Goal: Information Seeking & Learning: Learn about a topic

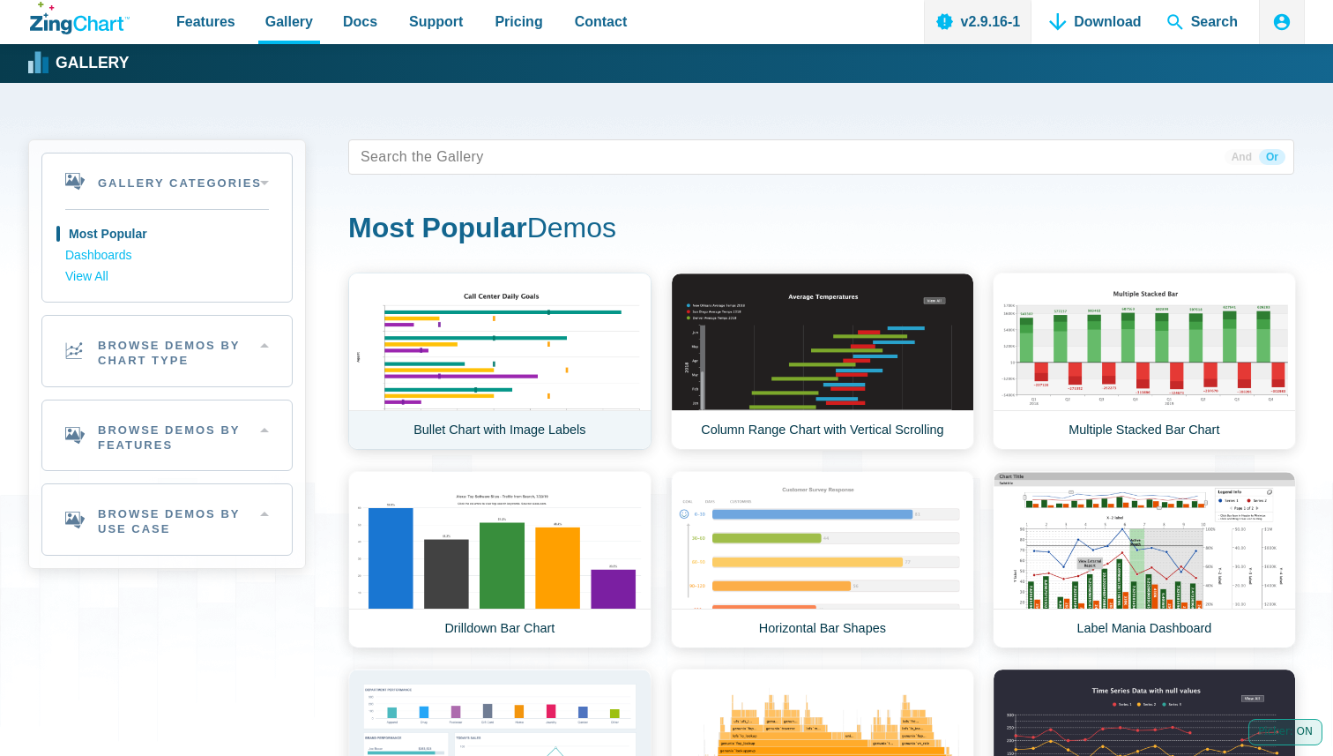
click at [506, 306] on link "Bullet Chart with Image Labels" at bounding box center [499, 360] width 303 height 177
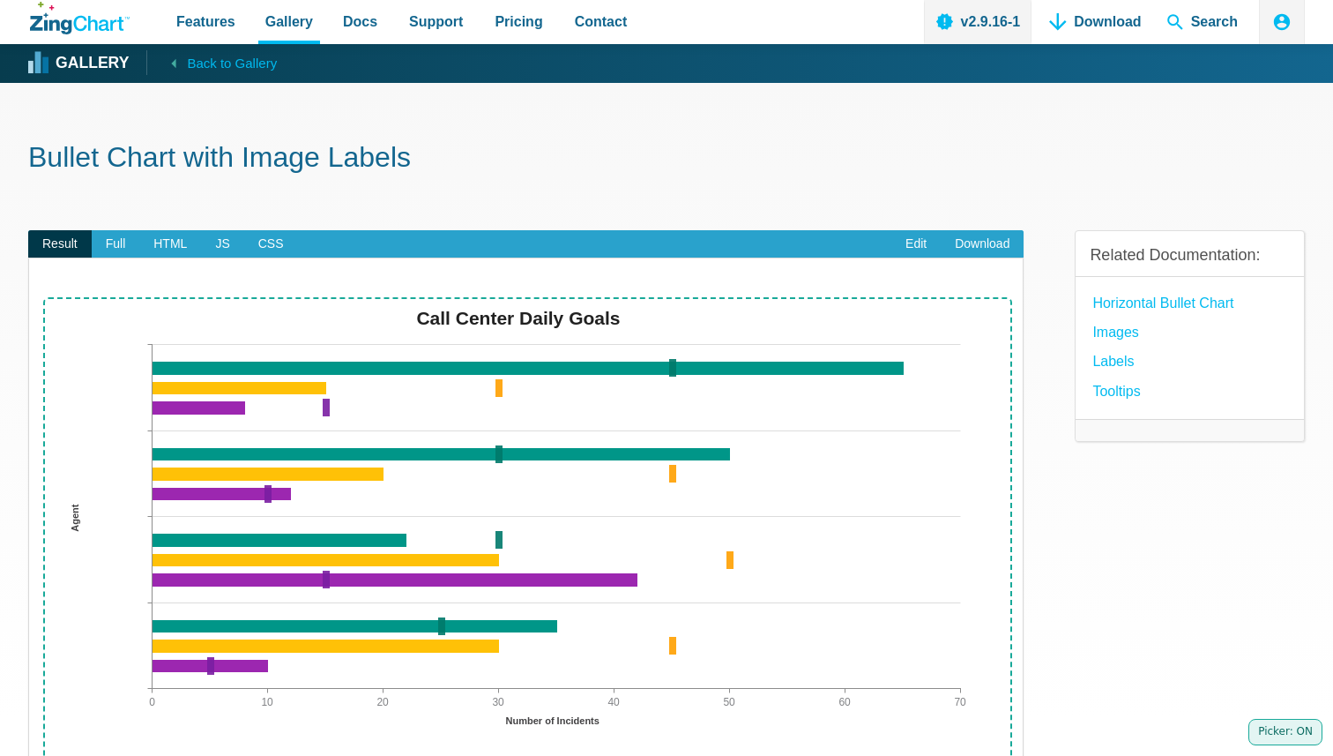
click at [480, 419] on img "App Content" at bounding box center [526, 534] width 958 height 467
click at [519, 347] on img "App Content" at bounding box center [526, 534] width 958 height 467
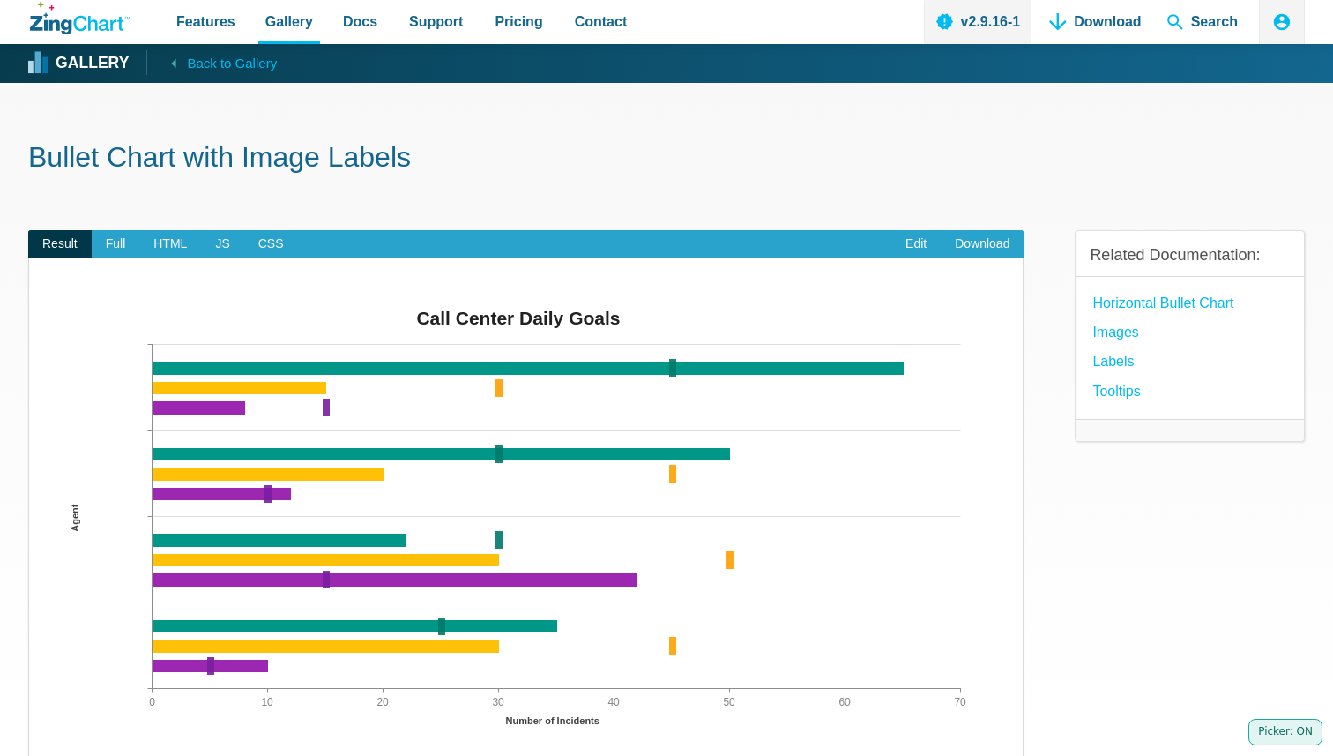
click at [519, 347] on img "App Content" at bounding box center [526, 534] width 958 height 467
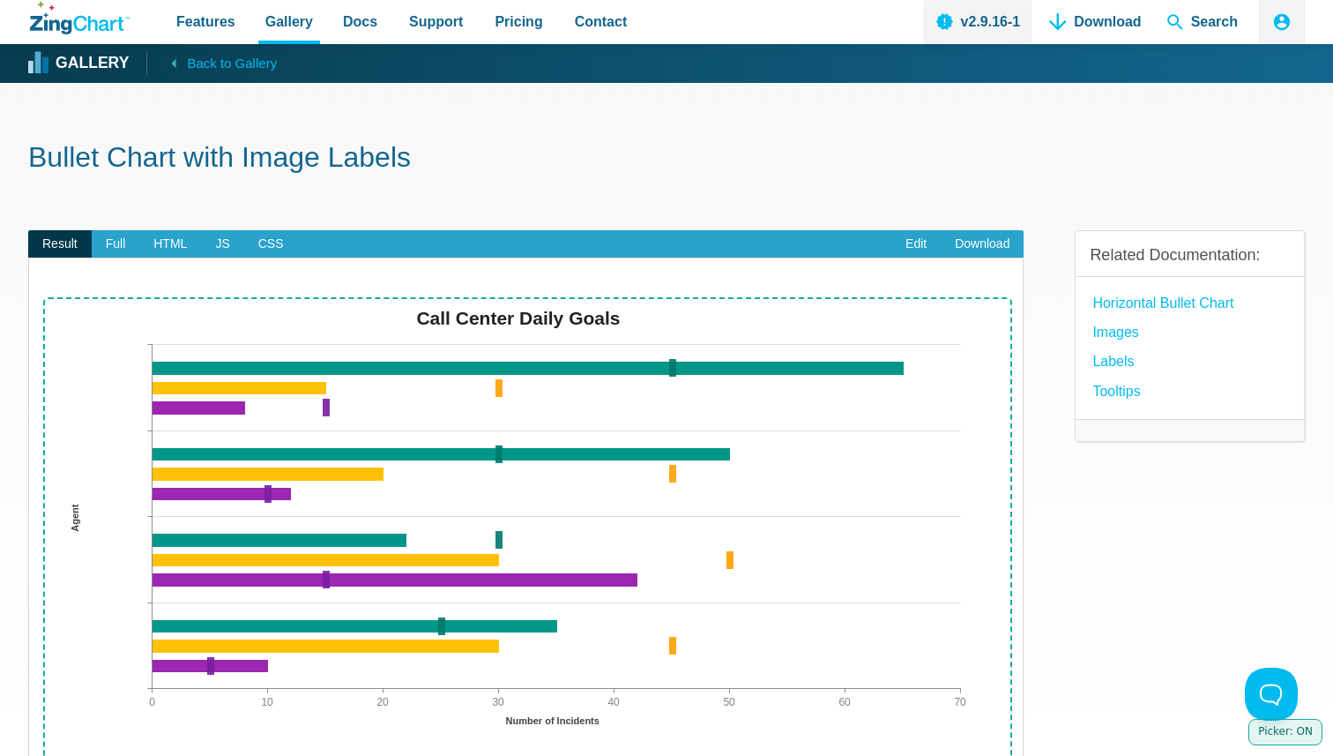
click at [531, 394] on img "App Content" at bounding box center [526, 534] width 958 height 467
click at [306, 442] on img "App Content" at bounding box center [526, 534] width 958 height 467
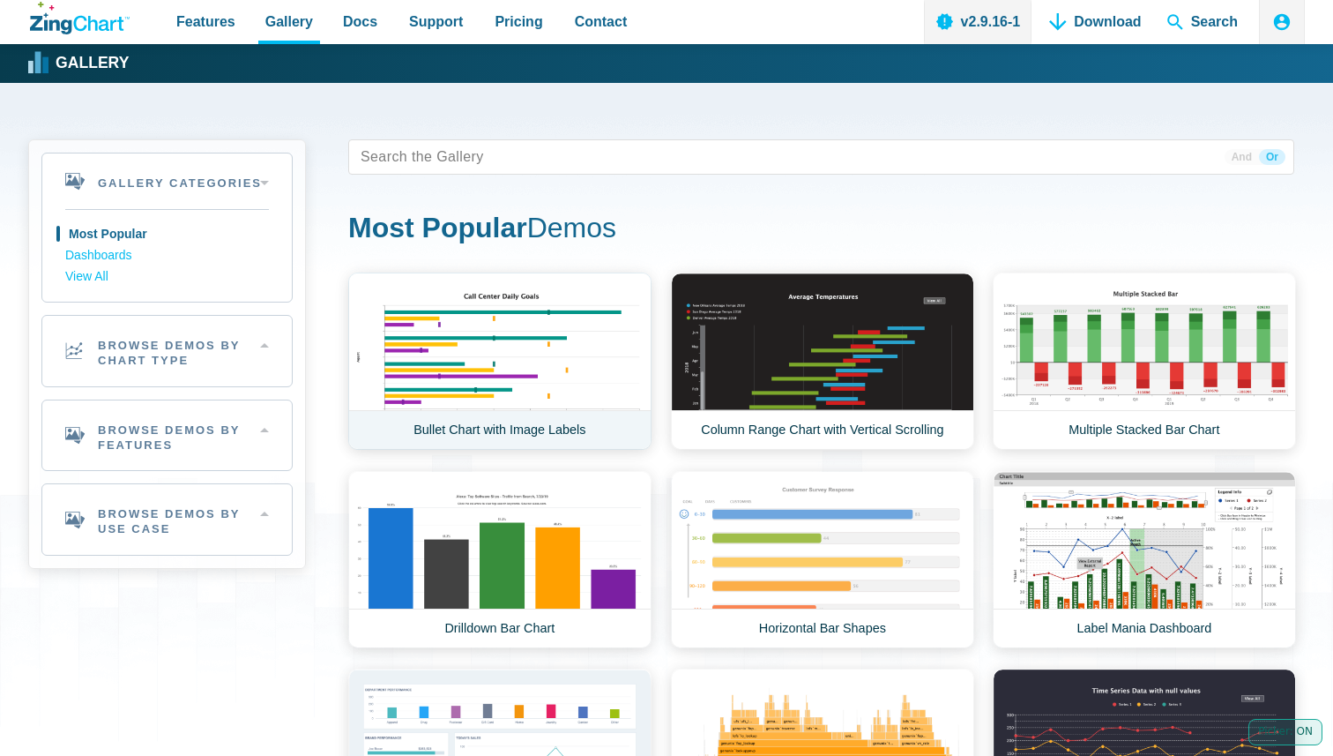
click at [510, 358] on link "Bullet Chart with Image Labels" at bounding box center [499, 360] width 303 height 177
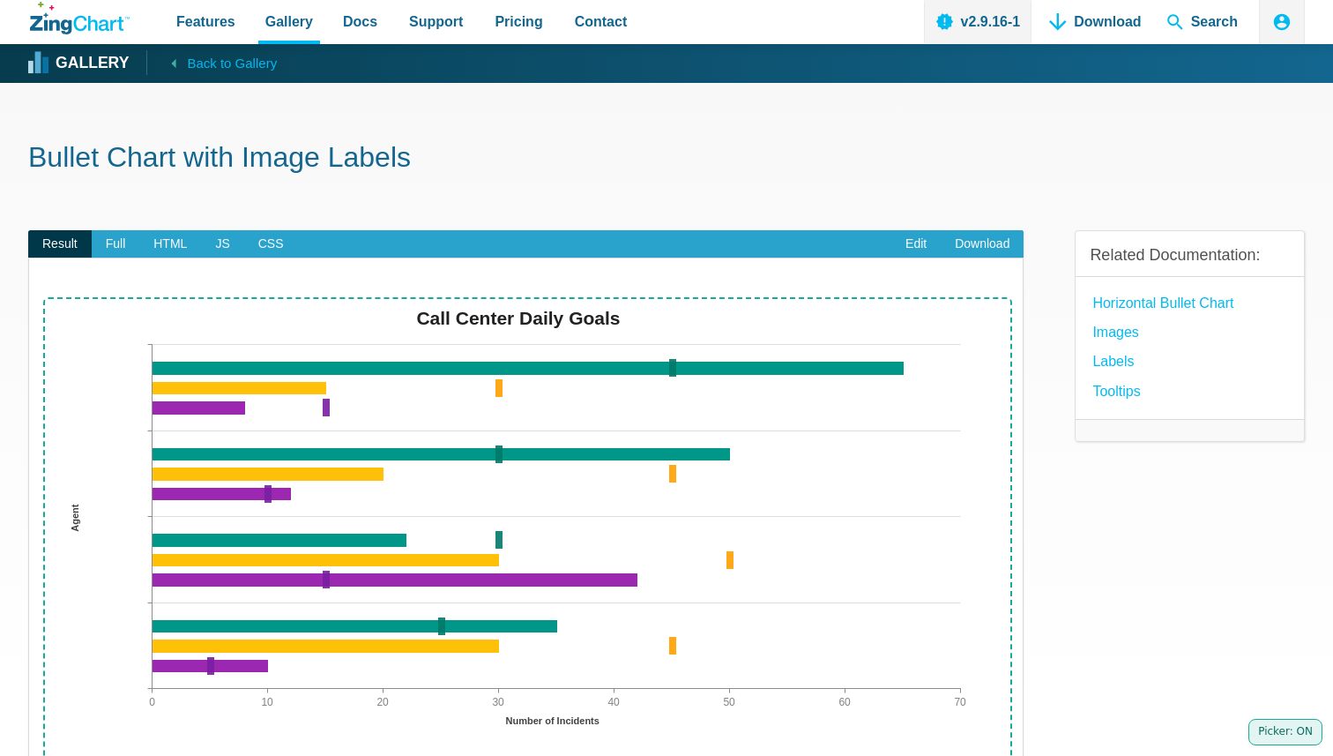
click at [510, 519] on img "App Content" at bounding box center [526, 534] width 958 height 467
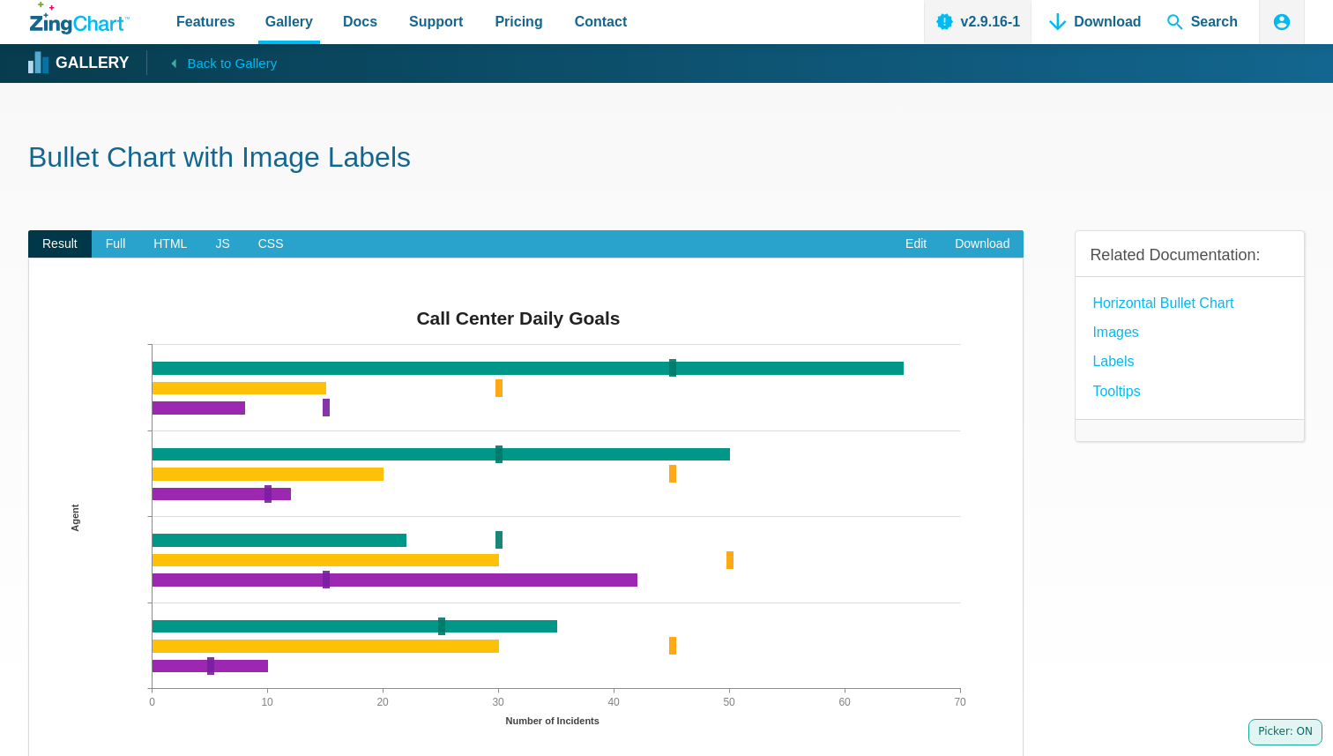
click at [510, 519] on img "App Content" at bounding box center [526, 534] width 958 height 467
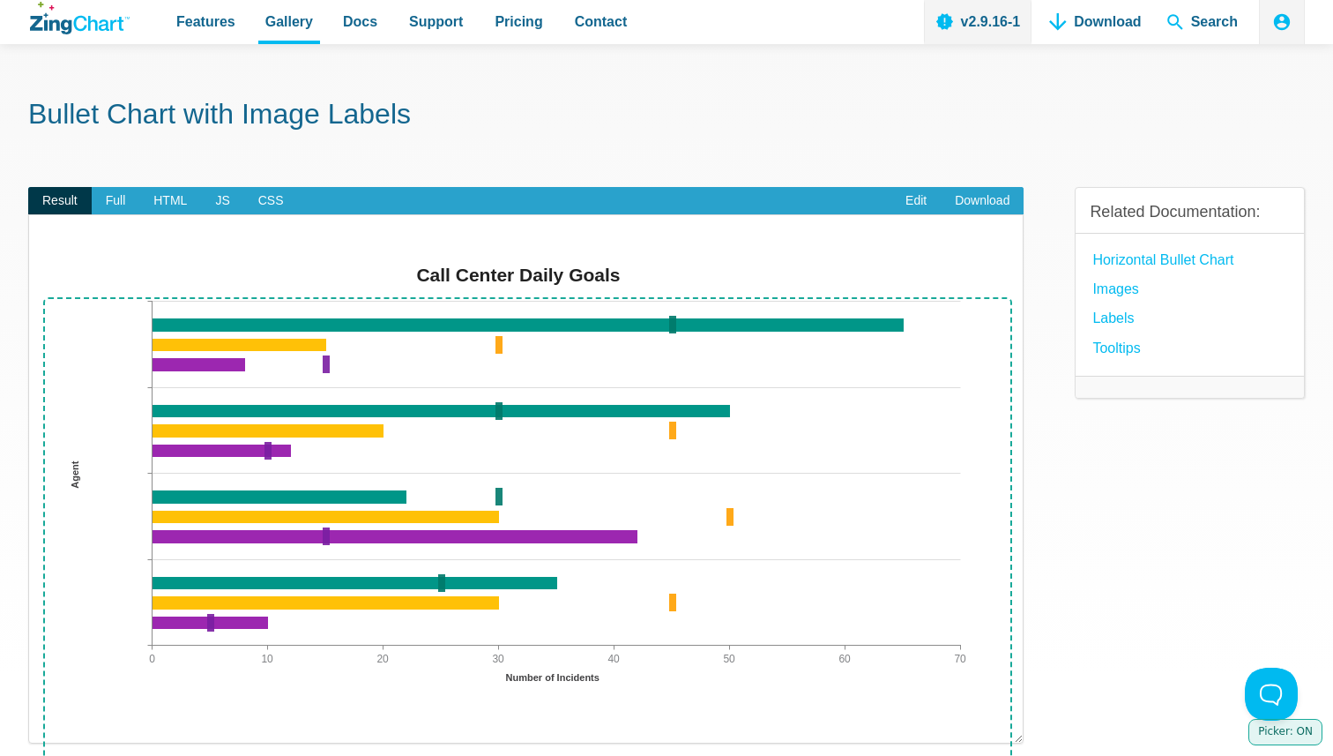
scroll to position [48, 0]
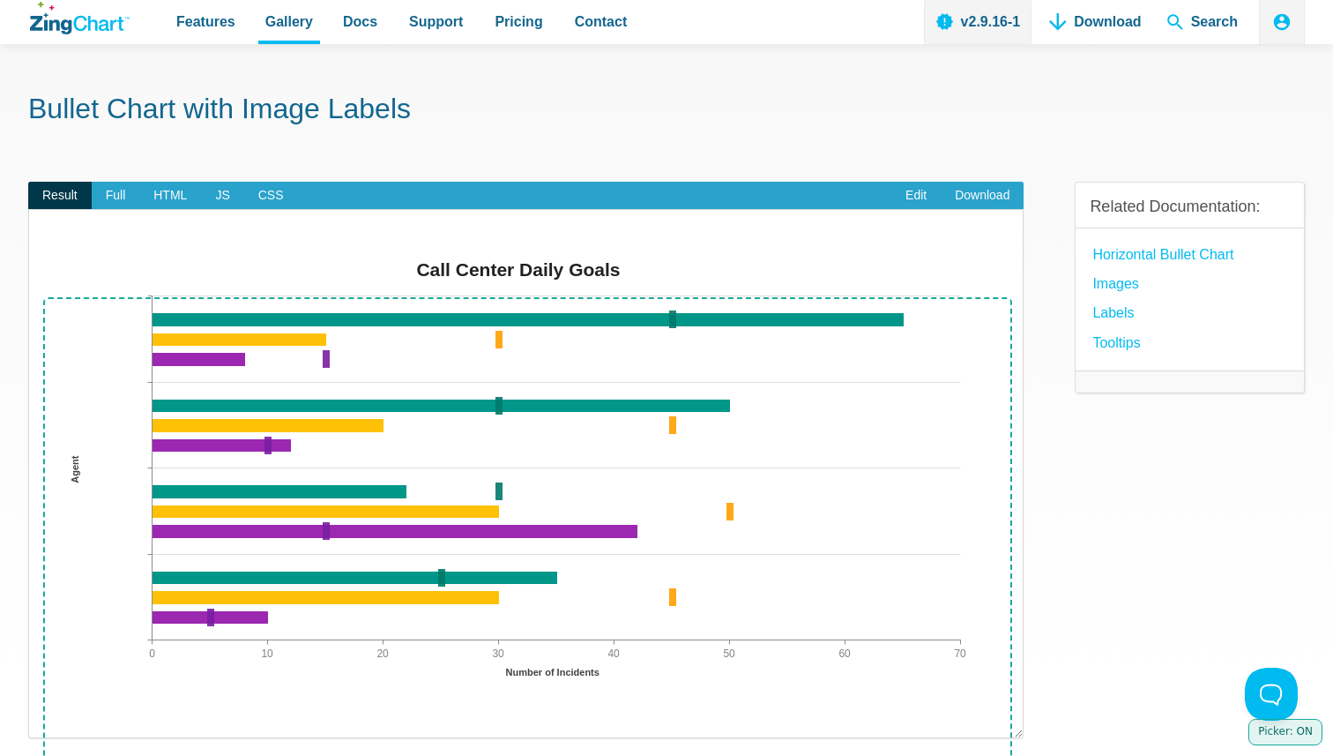
click at [392, 338] on img "App Content" at bounding box center [526, 485] width 958 height 467
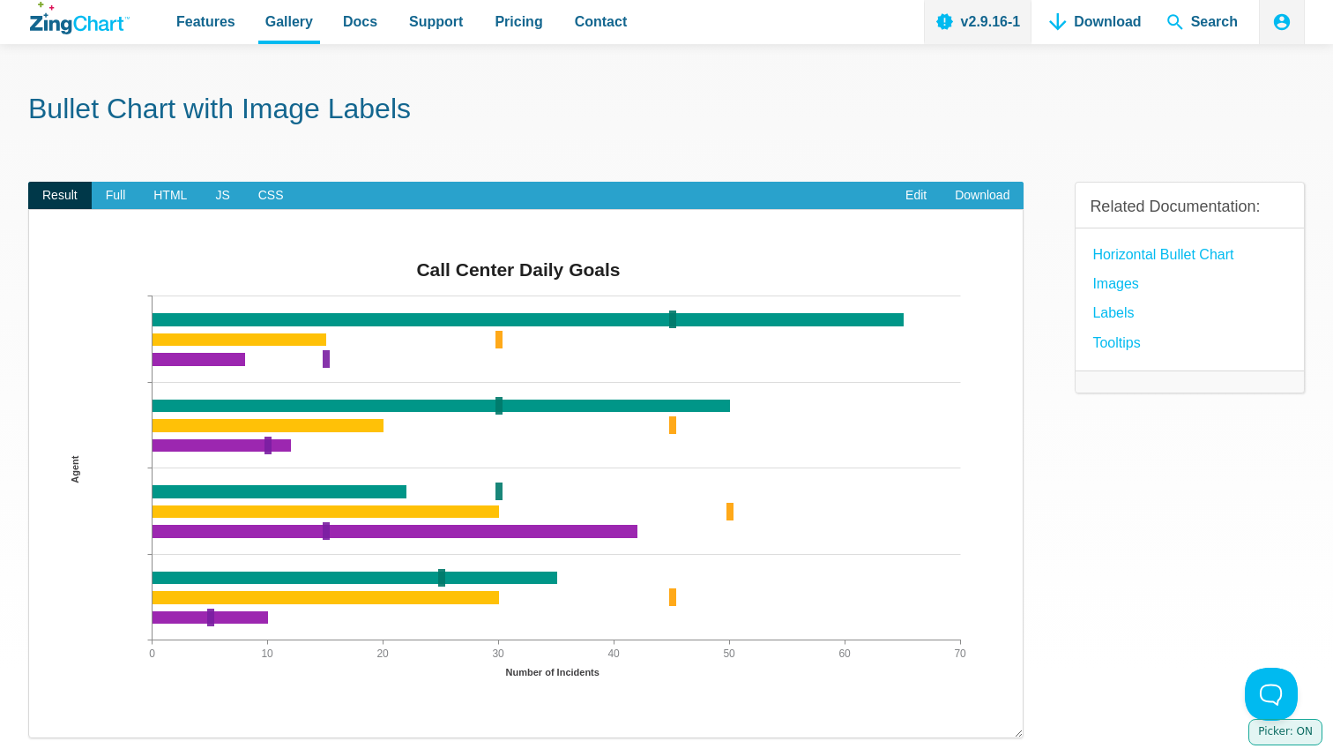
click at [392, 338] on img "App Content" at bounding box center [526, 485] width 958 height 467
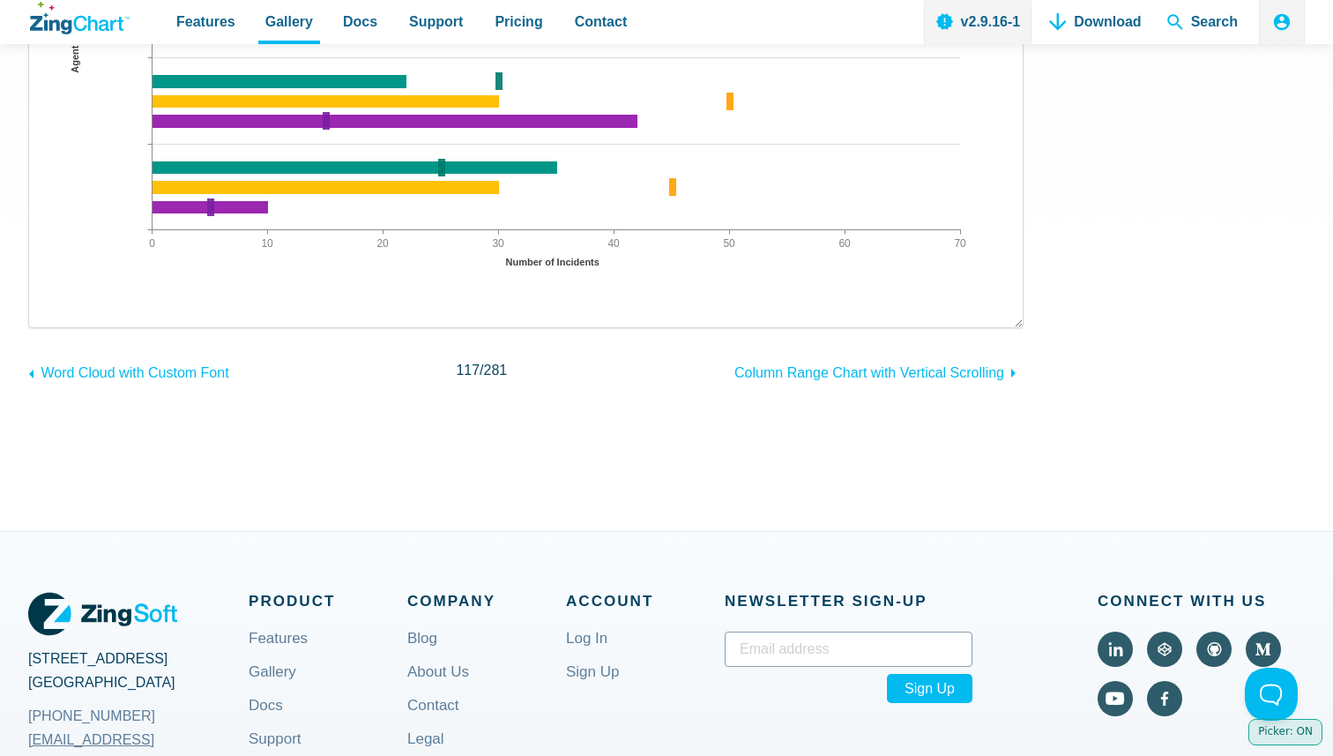
scroll to position [649, 0]
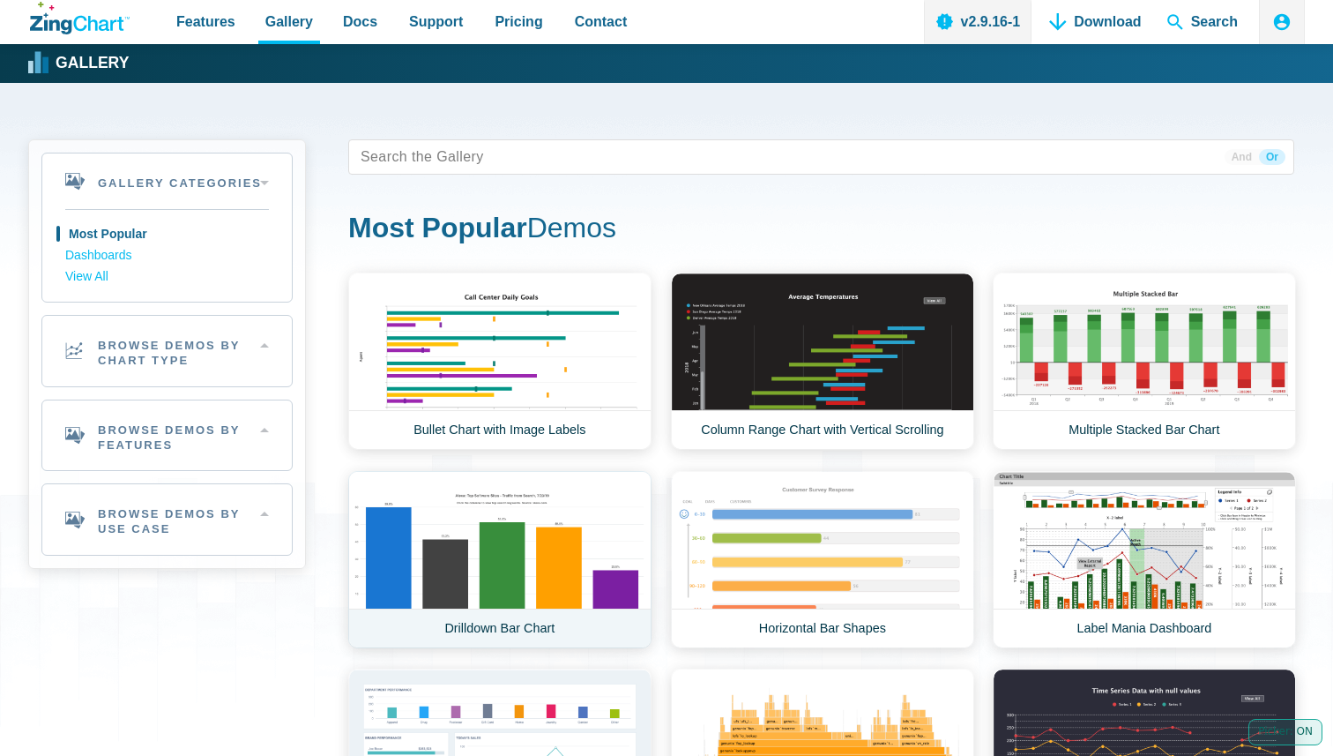
click at [517, 589] on link "Drilldown Bar Chart" at bounding box center [499, 559] width 303 height 177
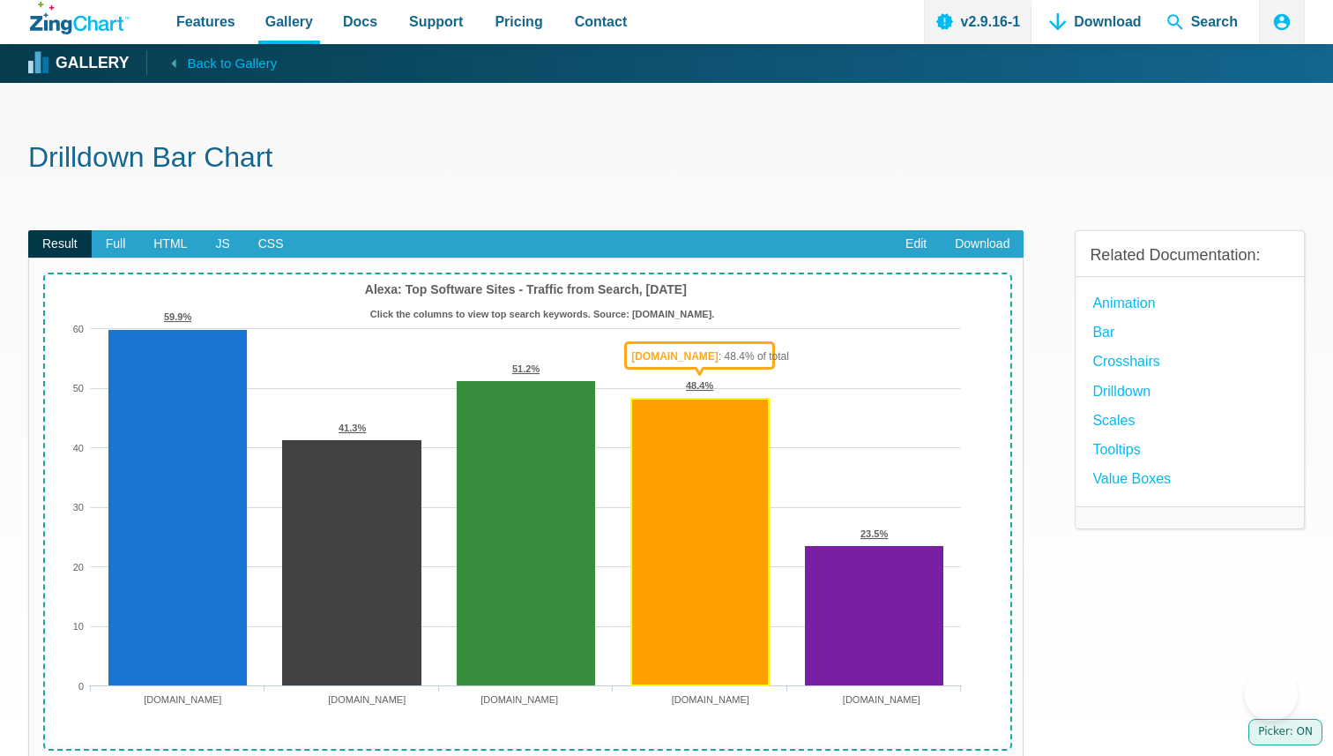
click at [47, 743] on area "App Content" at bounding box center [47, 743] width 0 height 0
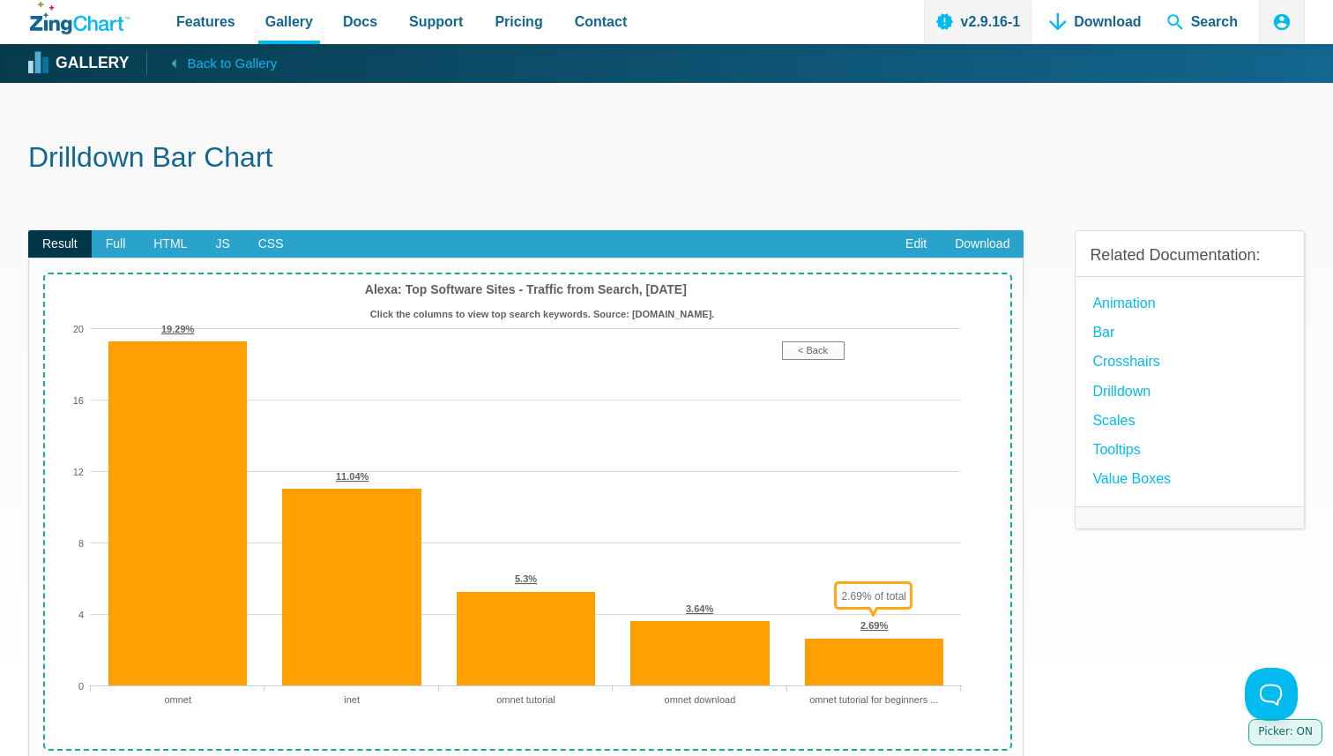
click at [909, 406] on img "App Content" at bounding box center [526, 509] width 958 height 467
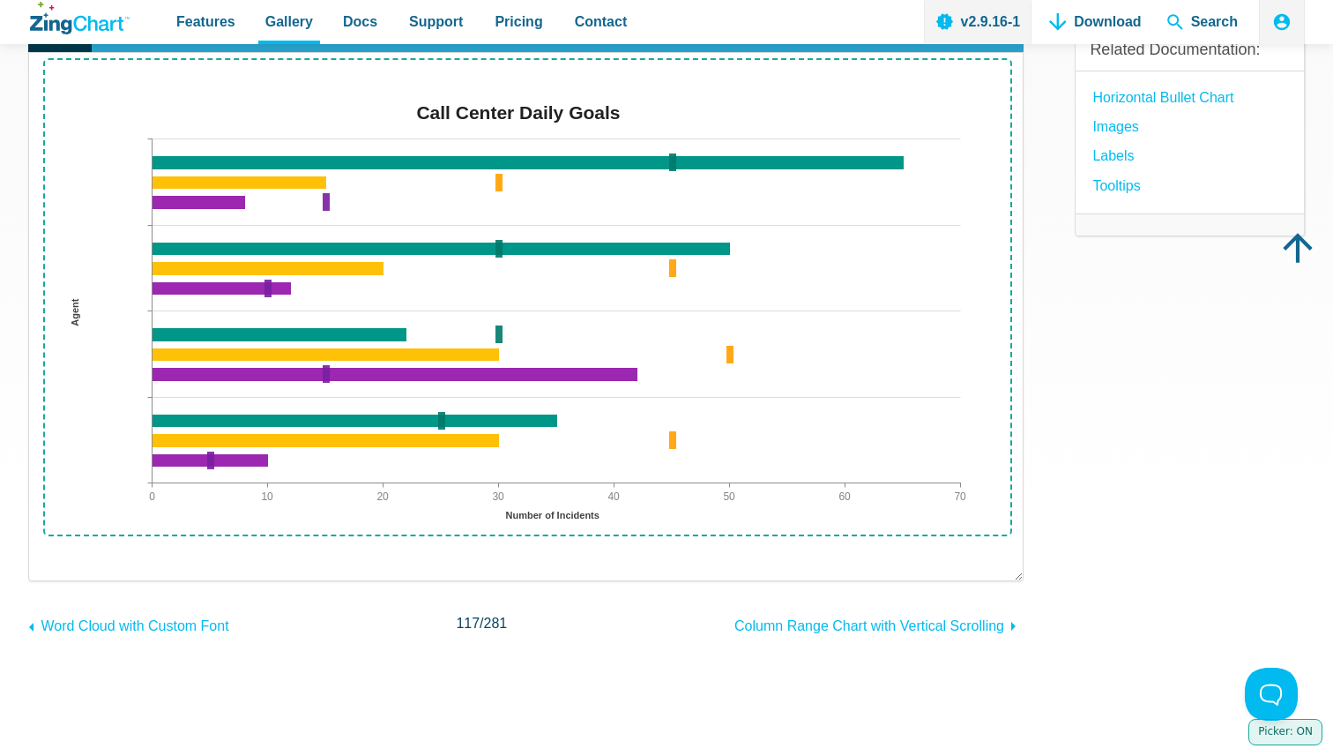
click at [511, 283] on img "App Content" at bounding box center [526, 328] width 958 height 467
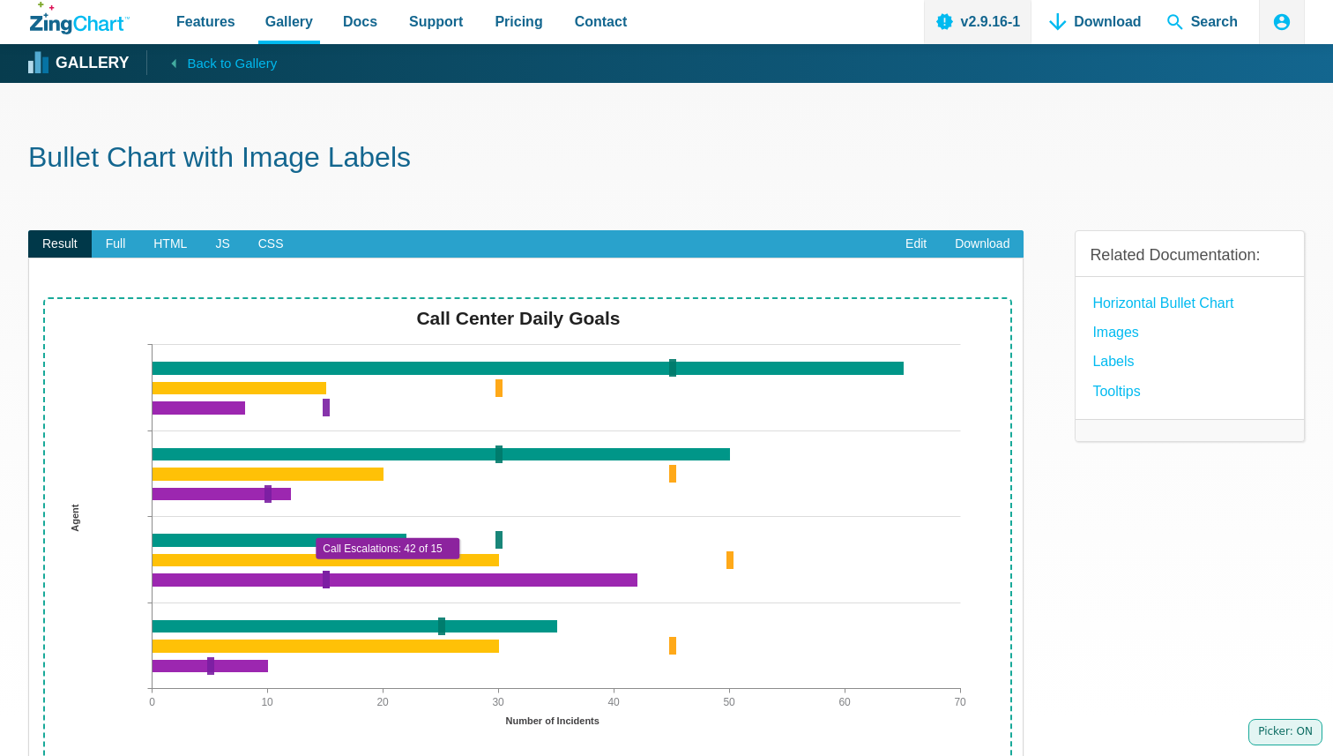
click at [47, 755] on area "App Content" at bounding box center [47, 768] width 0 height 0
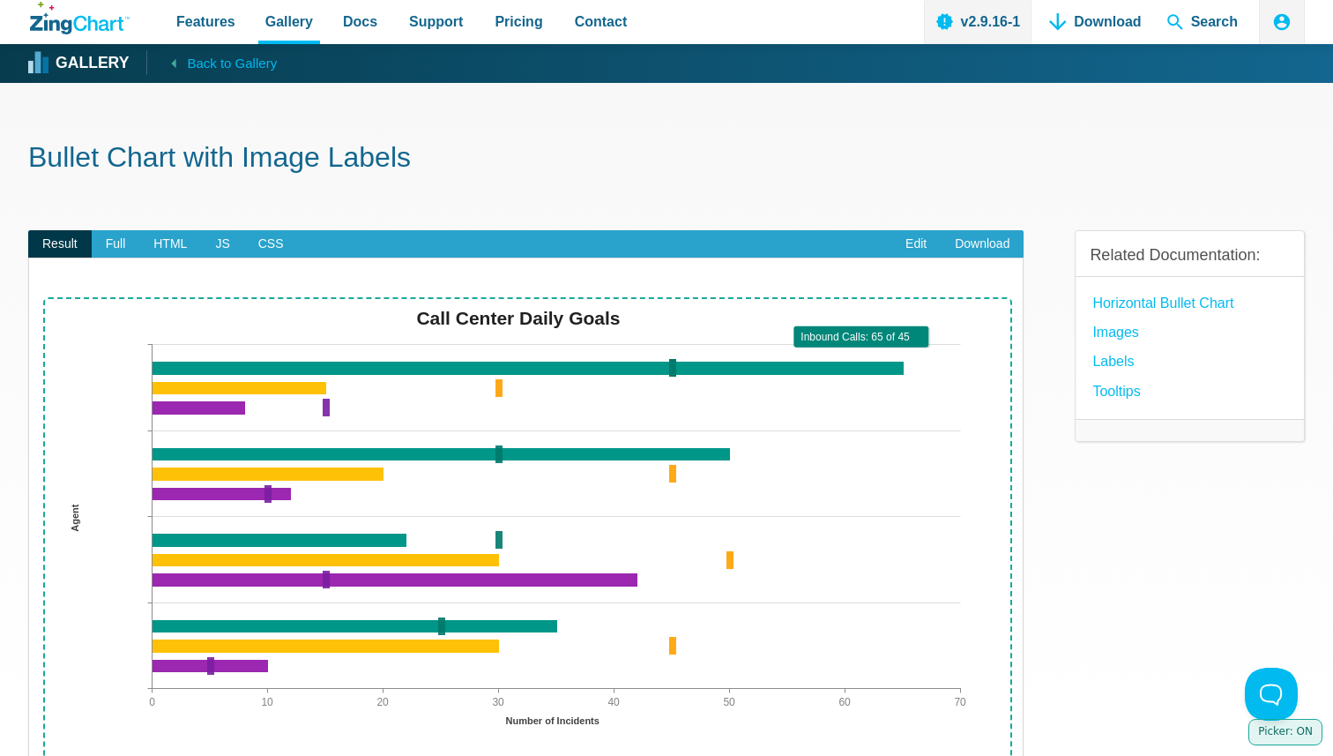
click at [47, 755] on area "App Content" at bounding box center [47, 768] width 0 height 0
